Goal: Find specific page/section: Find specific page/section

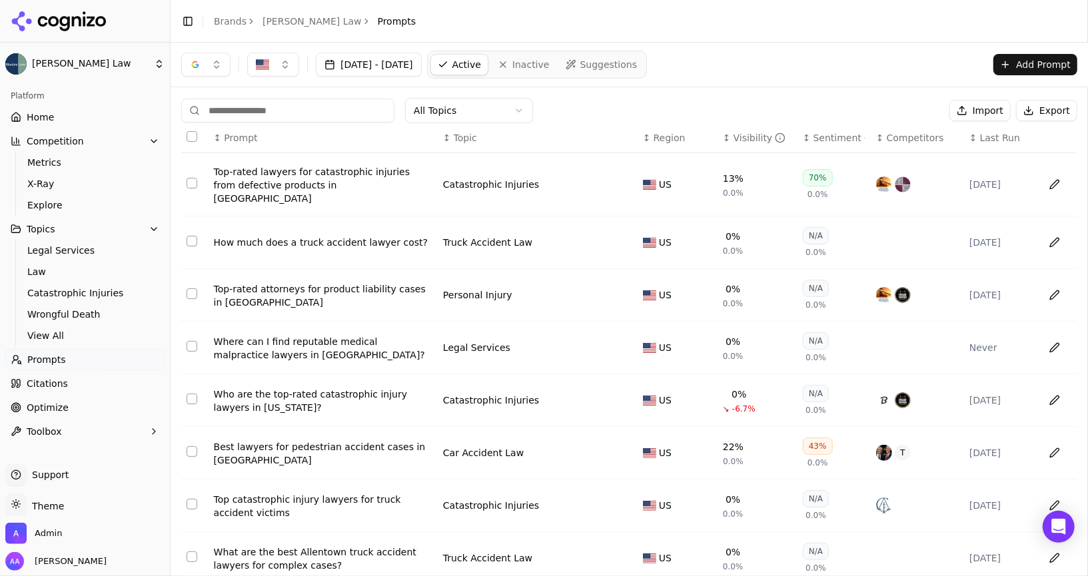
click at [289, 24] on link "[PERSON_NAME] Law" at bounding box center [312, 21] width 99 height 13
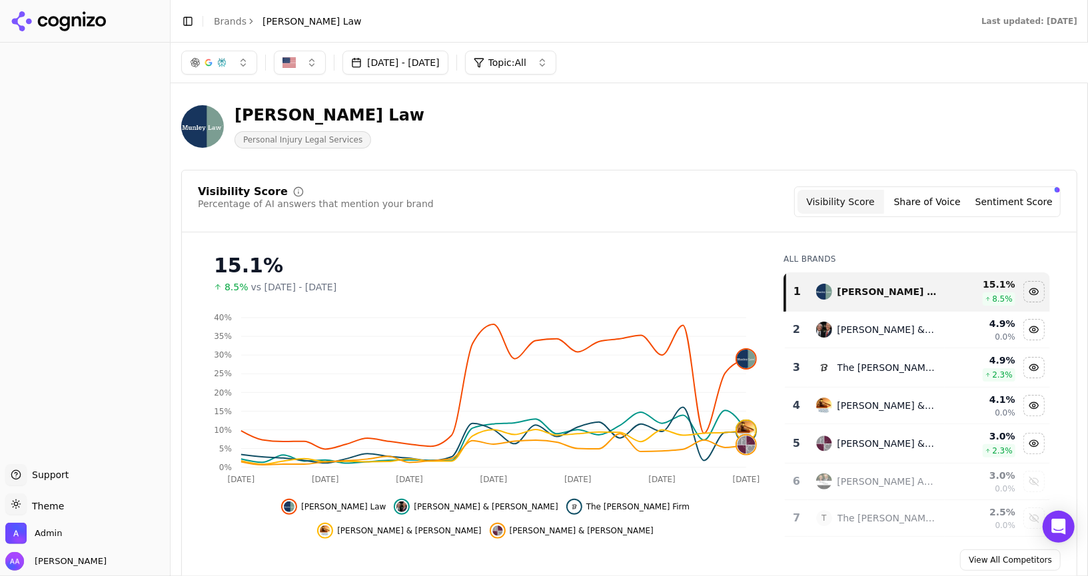
click at [409, 166] on header "Munley Law Personal Injury Legal Services" at bounding box center [629, 132] width 896 height 76
click at [668, 229] on div "Visibility Score Percentage of AI answers that mention your brand Visibility Sc…" at bounding box center [629, 210] width 895 height 46
click at [231, 21] on link "Brands" at bounding box center [230, 21] width 33 height 11
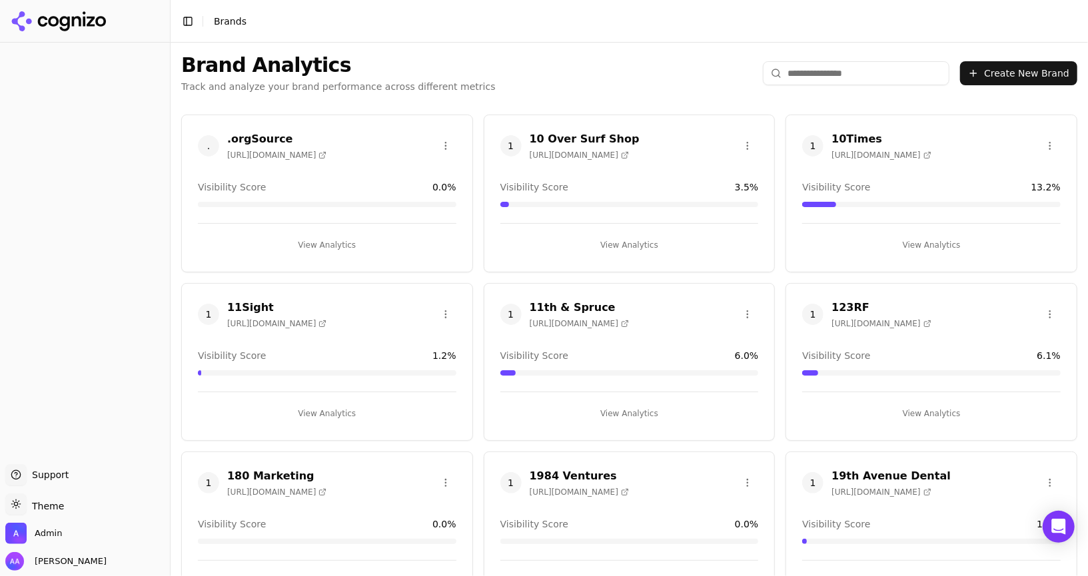
click at [818, 71] on input "search" at bounding box center [856, 73] width 187 height 24
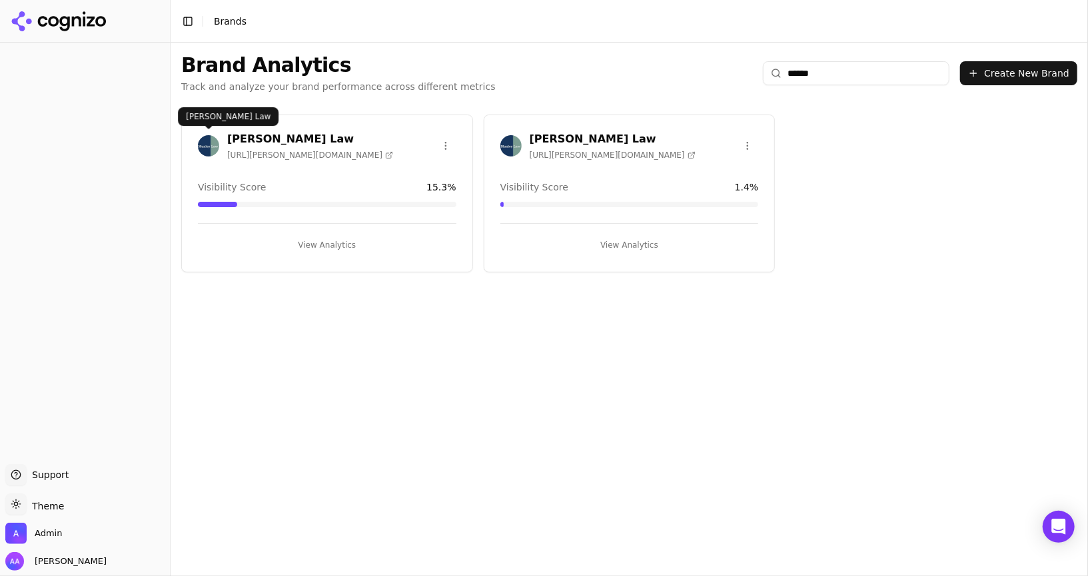
type input "******"
click at [203, 145] on img at bounding box center [208, 145] width 21 height 21
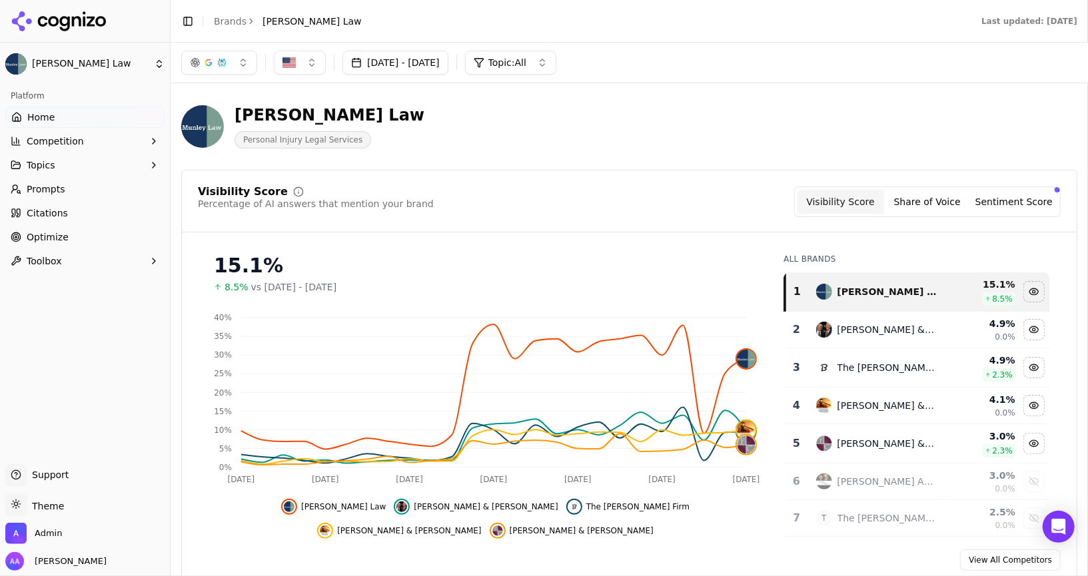
click at [87, 198] on link "Prompts" at bounding box center [84, 189] width 159 height 21
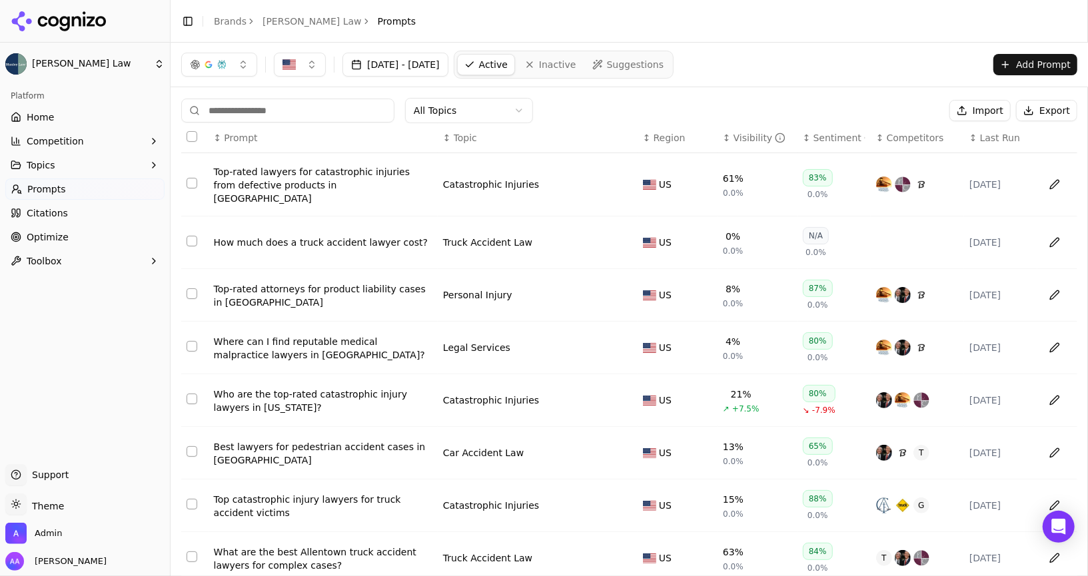
click at [1001, 135] on span "Last Run" at bounding box center [1000, 137] width 40 height 13
click at [333, 179] on div "Top-rated lawyers for catastrophic injuries from defective products in [GEOGRAP…" at bounding box center [323, 185] width 219 height 40
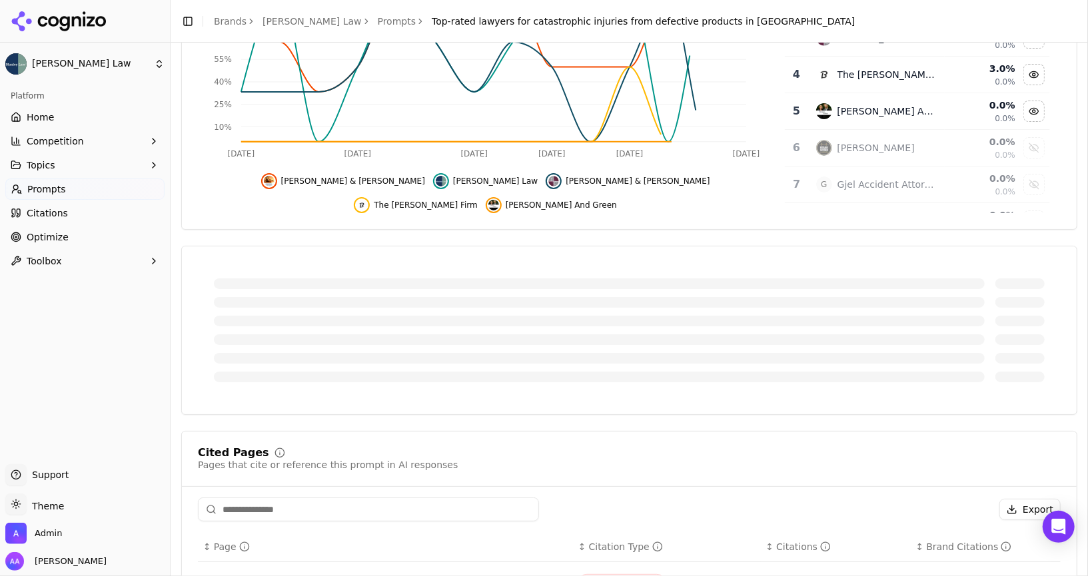
scroll to position [257, 0]
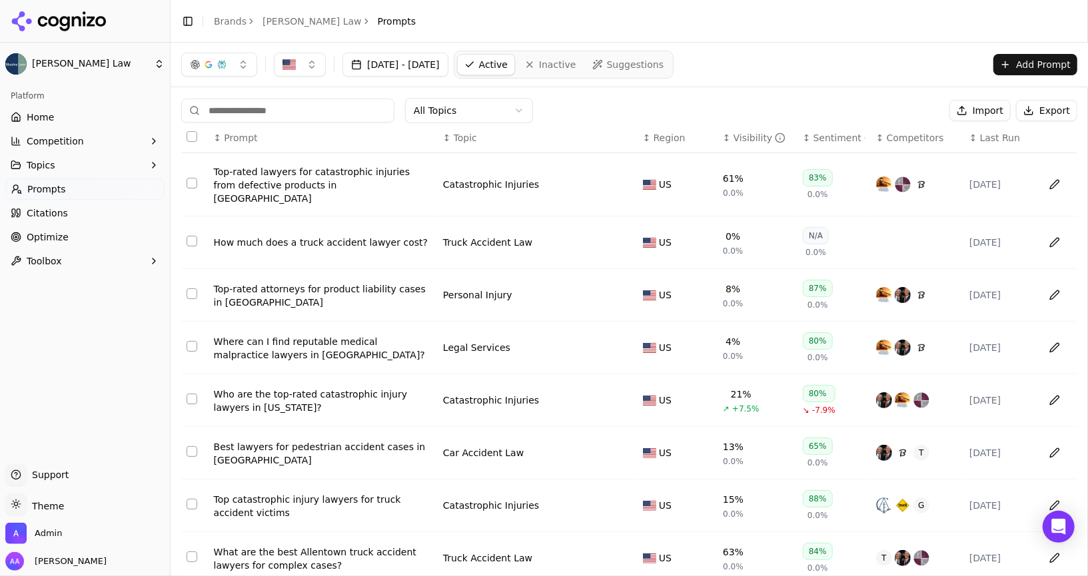
click at [94, 125] on link "Home" at bounding box center [84, 117] width 159 height 21
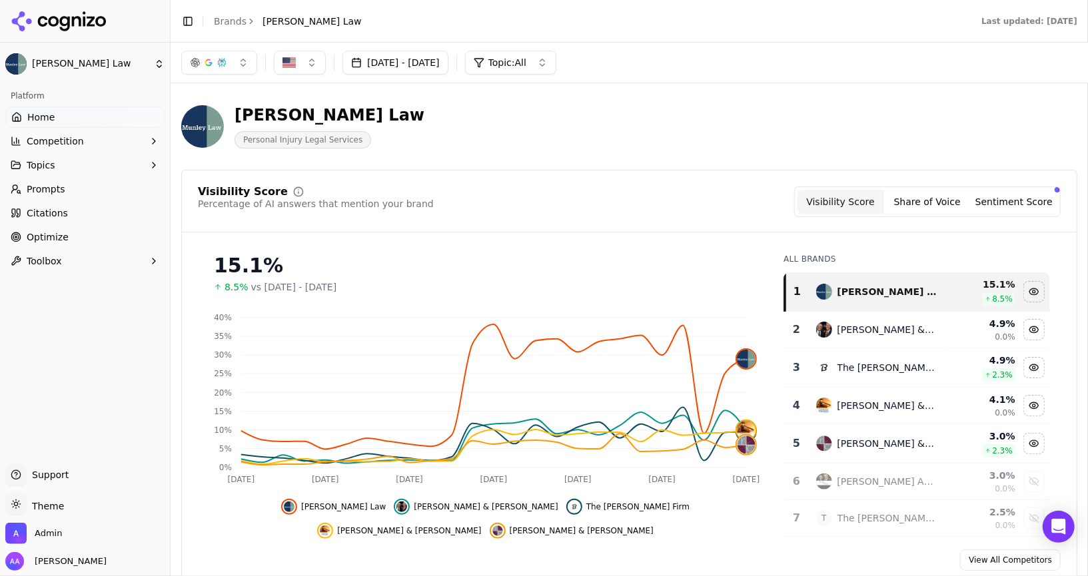
click at [229, 17] on link "Brands" at bounding box center [230, 21] width 33 height 11
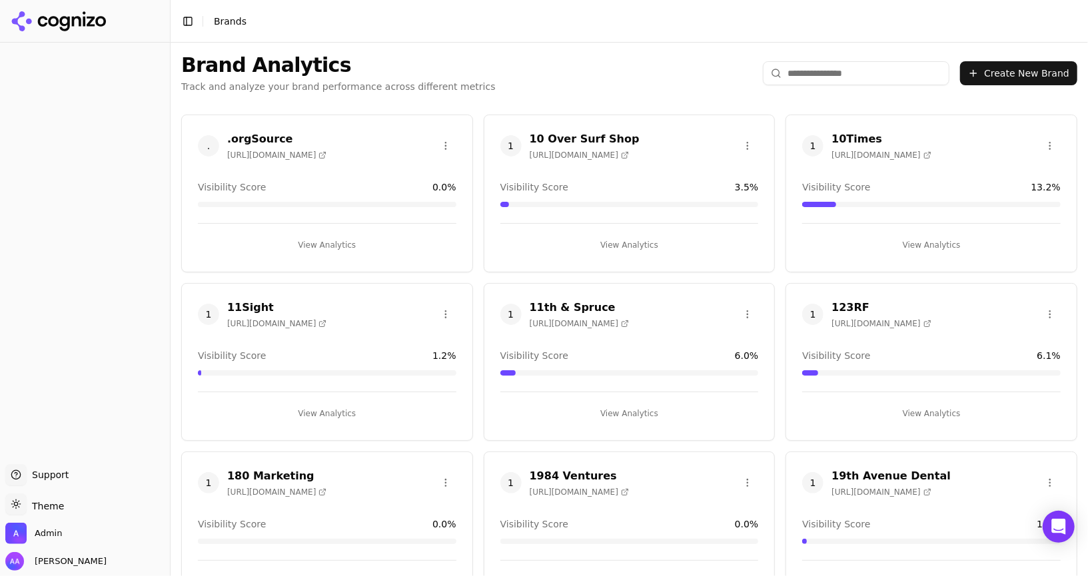
click at [834, 79] on input "search" at bounding box center [856, 73] width 187 height 24
click at [834, 75] on input "search" at bounding box center [856, 73] width 187 height 24
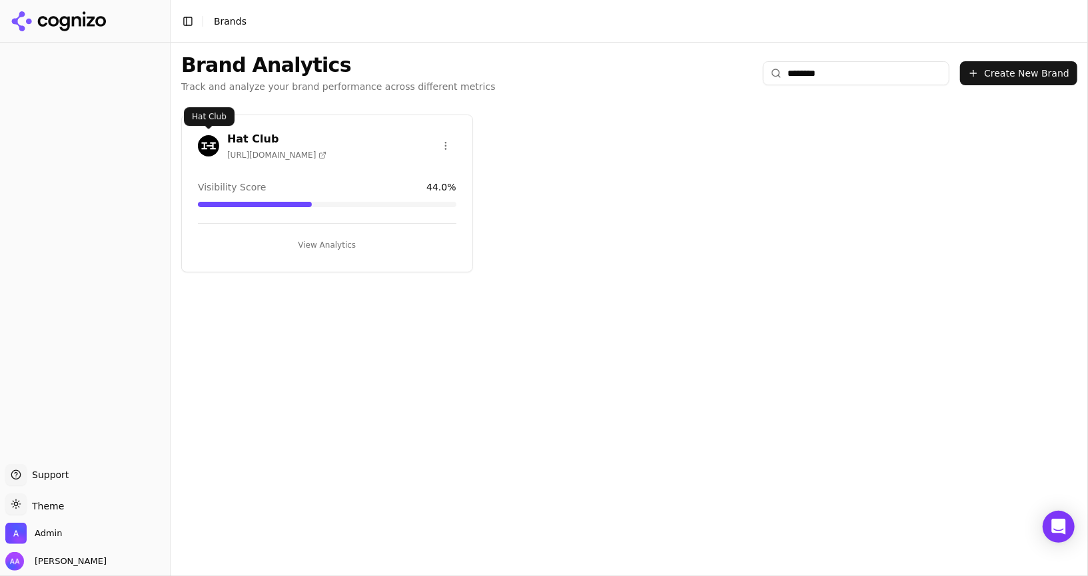
type input "********"
click at [201, 141] on img at bounding box center [208, 145] width 21 height 21
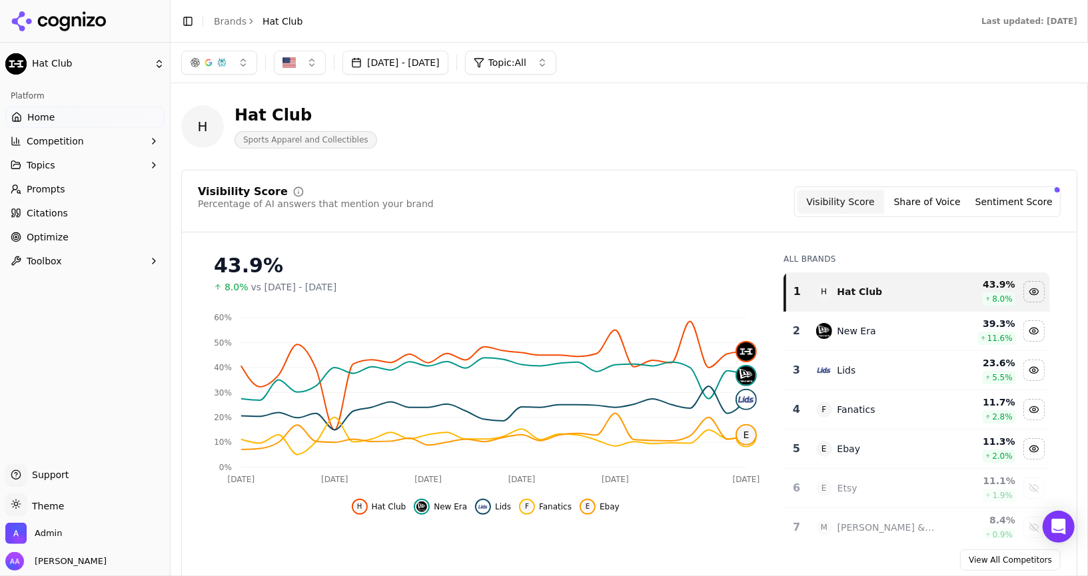
click at [62, 189] on span "Prompts" at bounding box center [46, 189] width 39 height 13
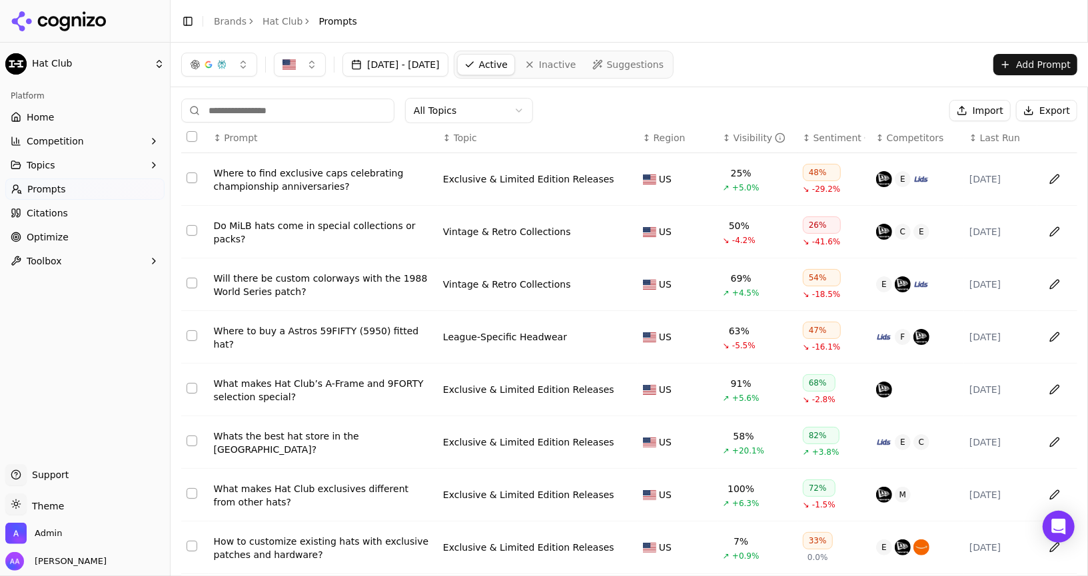
click at [989, 145] on th "↕ Last Run" at bounding box center [1000, 138] width 73 height 30
click at [983, 139] on span "Last Run" at bounding box center [1000, 137] width 40 height 13
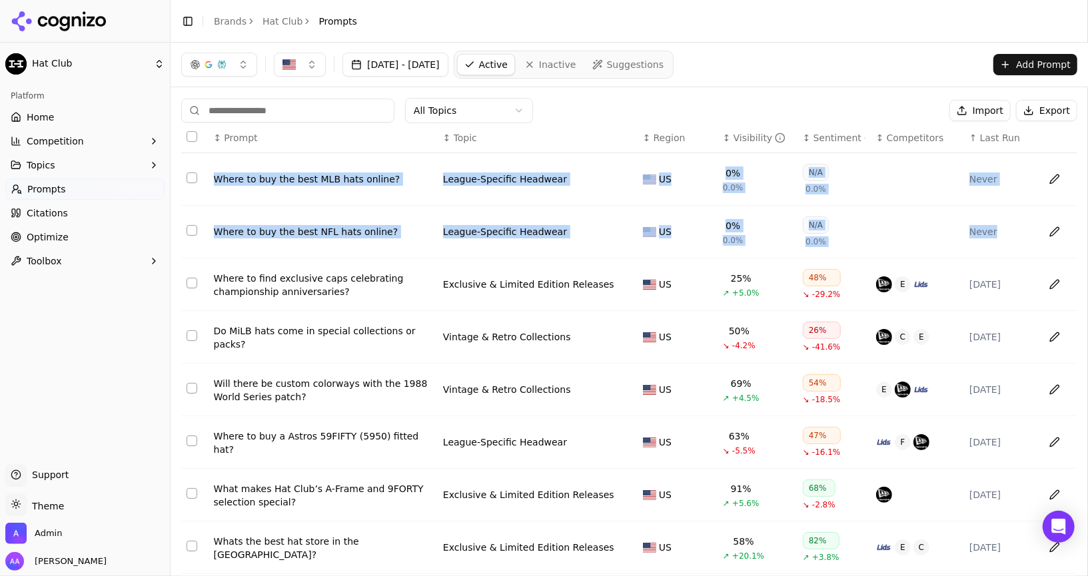
click at [983, 139] on span "Last Run" at bounding box center [1000, 137] width 40 height 13
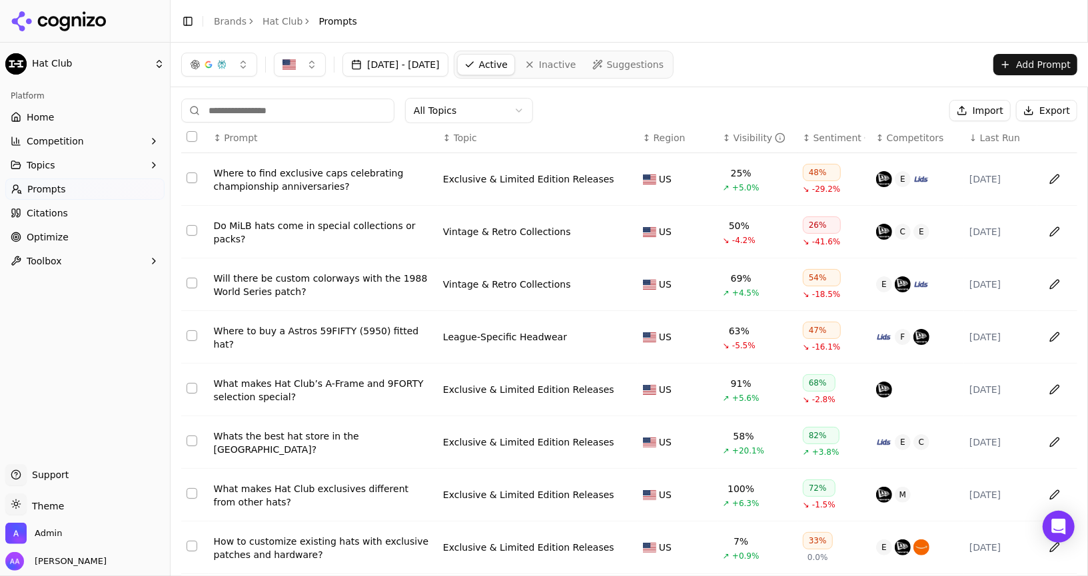
click at [983, 139] on span "Last Run" at bounding box center [1000, 137] width 40 height 13
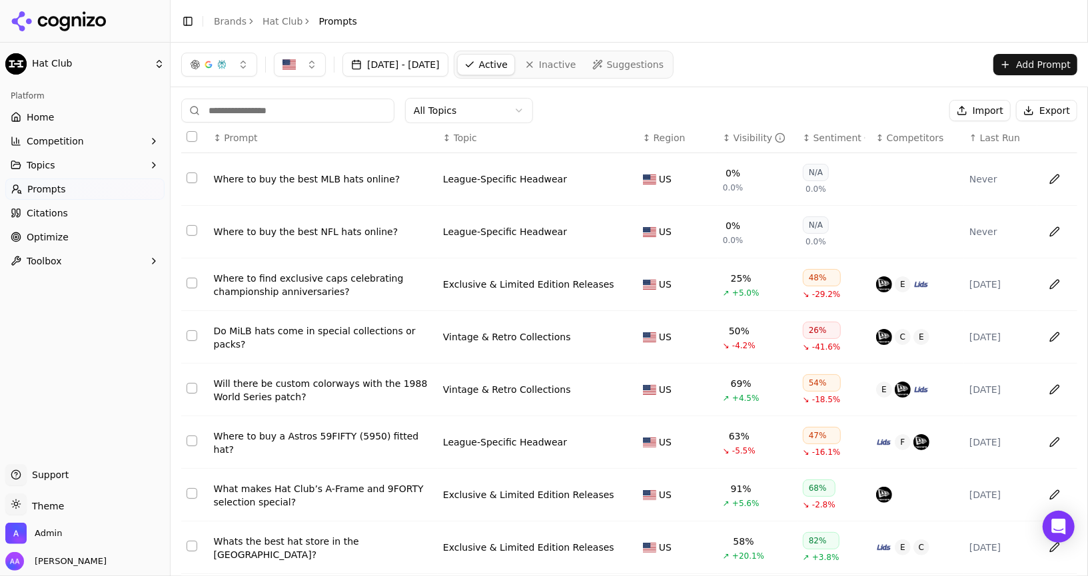
click at [778, 81] on div "Aug 12, 2025 - Sep 11, 2025 Active Inactive Suggestions Add Prompt" at bounding box center [629, 65] width 917 height 44
click at [331, 284] on div "Where to find exclusive caps celebrating championship anniversaries?" at bounding box center [323, 285] width 219 height 27
